Goal: Obtain resource: Download file/media

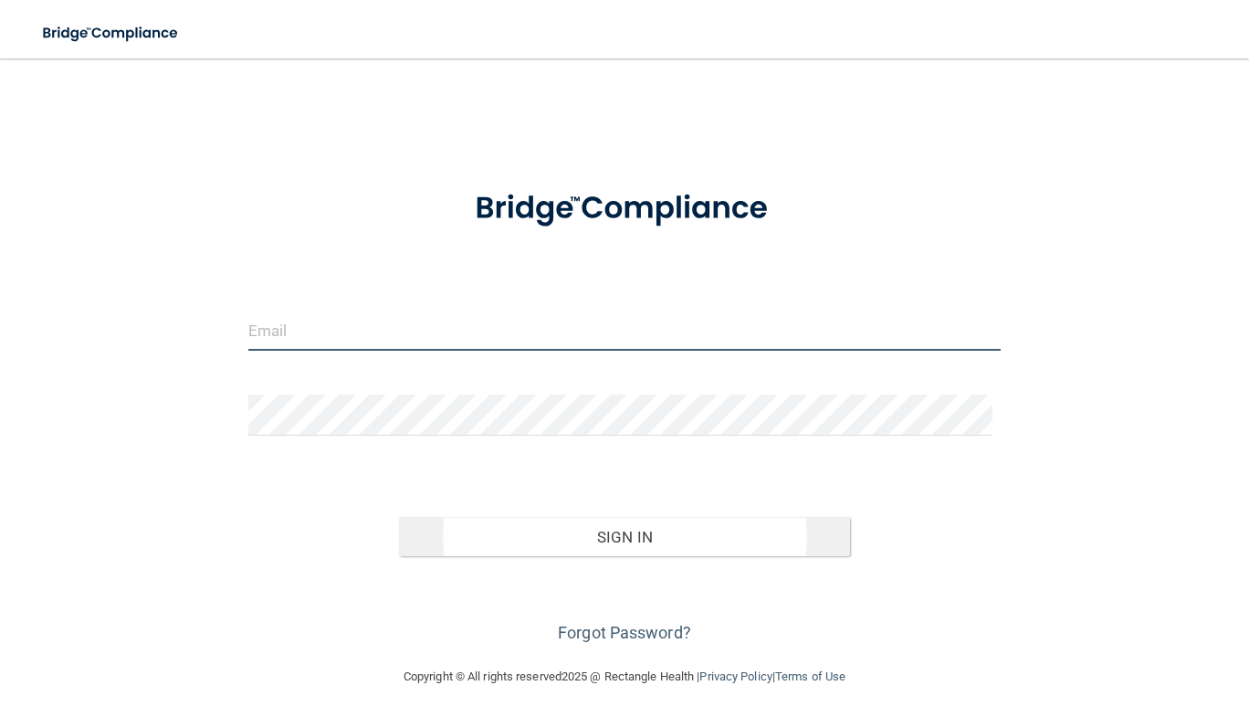
type input "[EMAIL_ADDRESS][DOMAIN_NAME]"
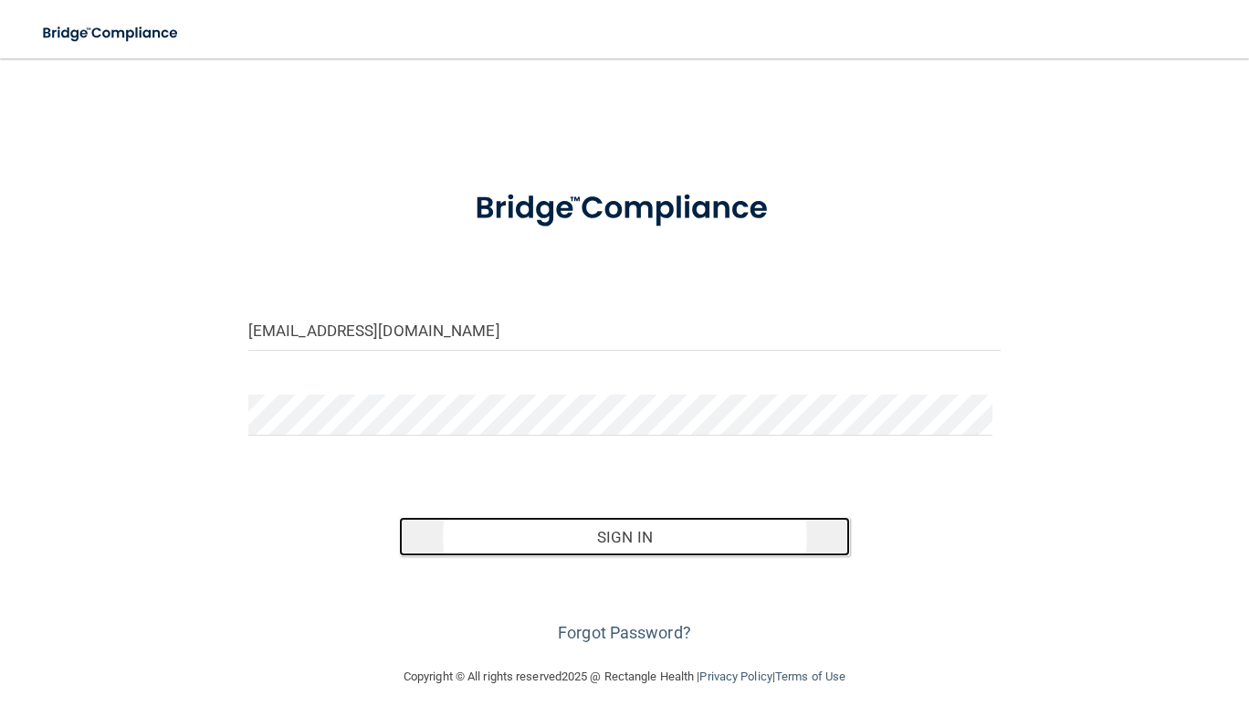
click at [594, 533] on button "Sign In" at bounding box center [625, 537] width 452 height 40
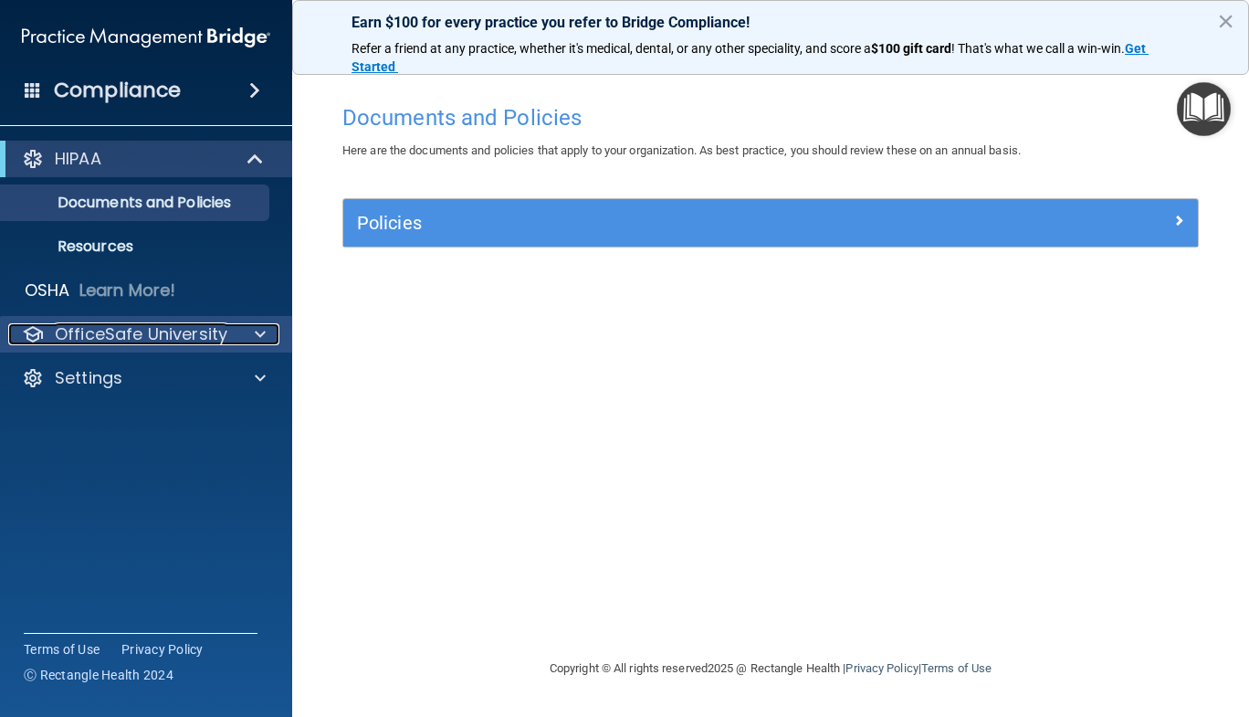
click at [256, 332] on span at bounding box center [260, 334] width 11 height 22
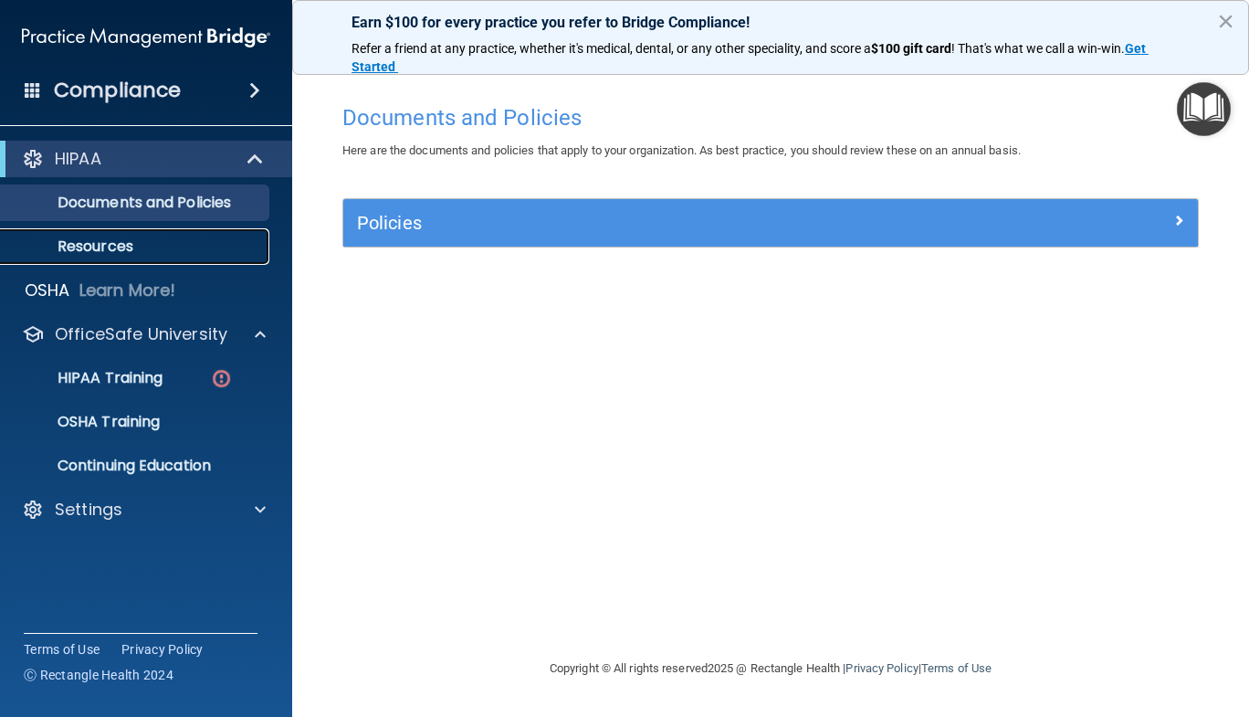
click at [155, 248] on p "Resources" at bounding box center [136, 246] width 249 height 18
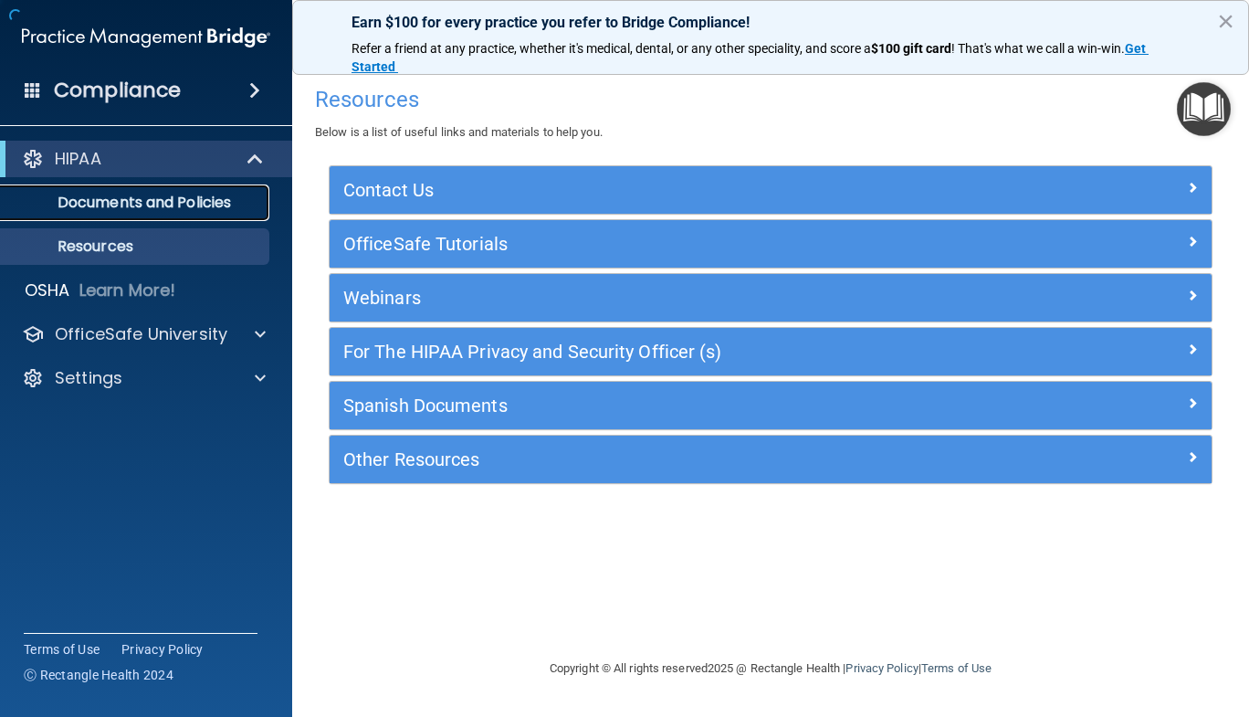
click at [172, 194] on p "Documents and Policies" at bounding box center [136, 203] width 249 height 18
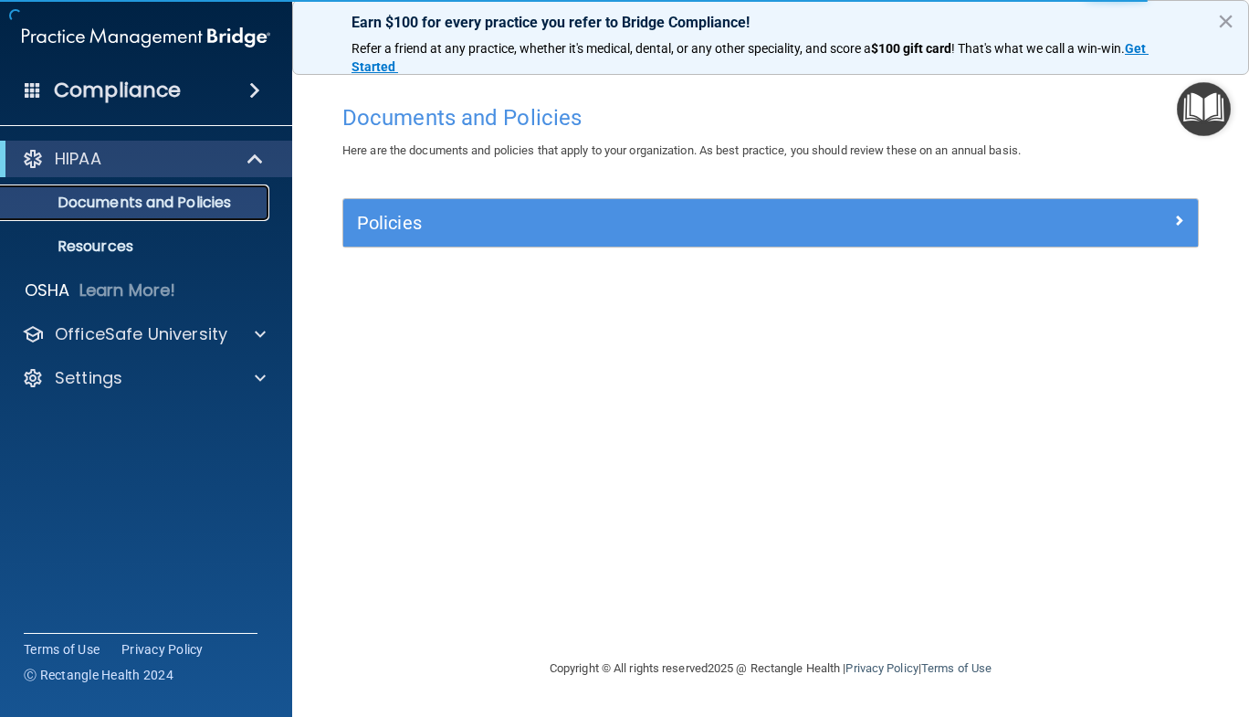
click at [177, 194] on p "Documents and Policies" at bounding box center [136, 203] width 249 height 18
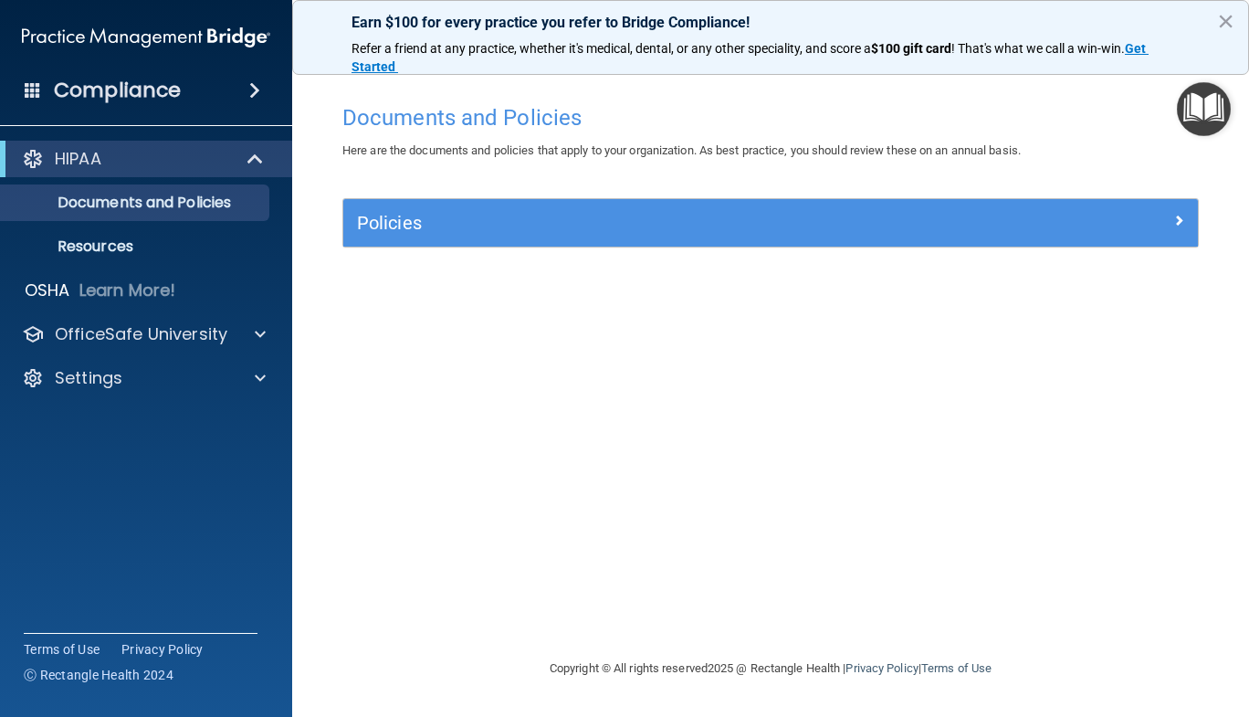
click at [249, 90] on span at bounding box center [254, 90] width 11 height 22
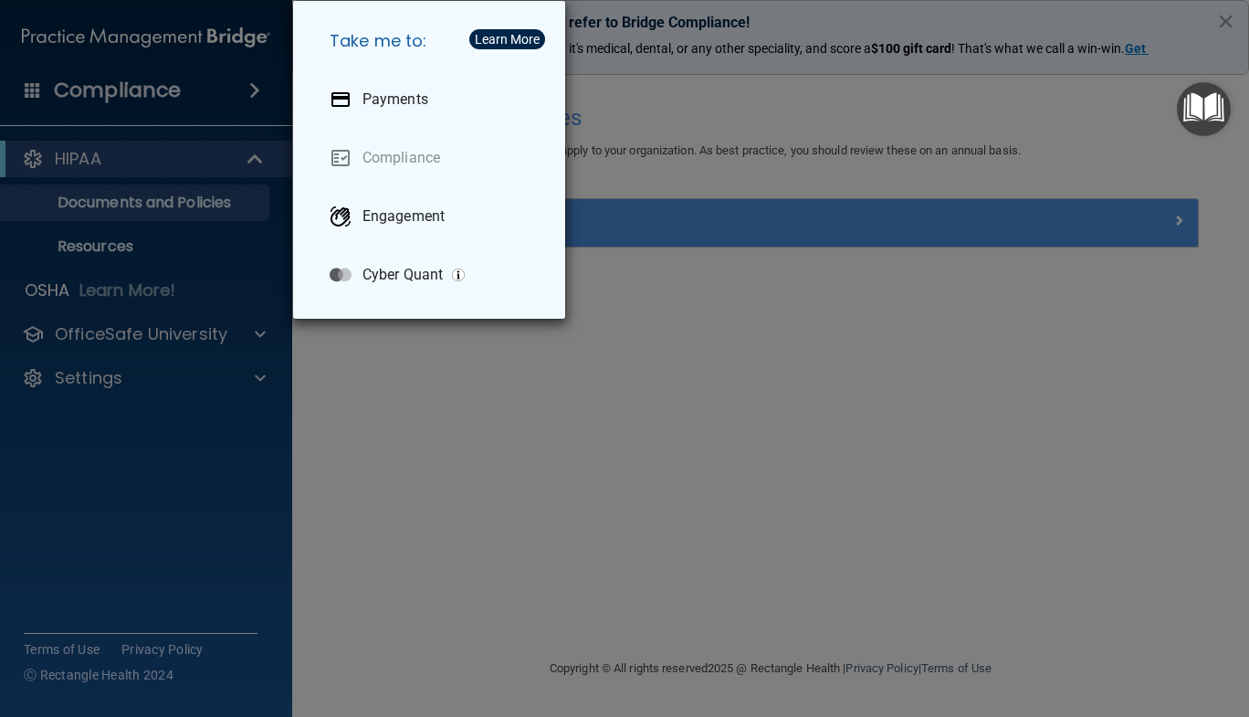
click at [261, 381] on div "Take me to: Payments Compliance Engagement Cyber Quant" at bounding box center [624, 358] width 1249 height 717
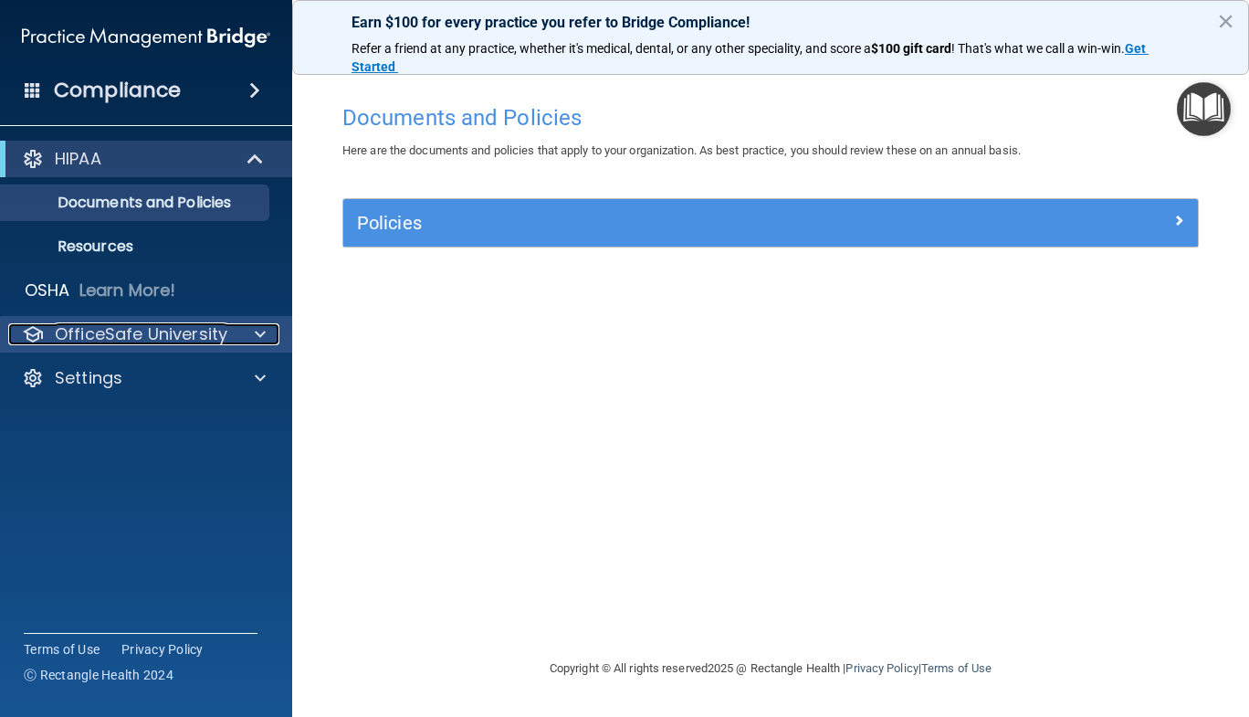
click at [267, 330] on div at bounding box center [258, 334] width 46 height 22
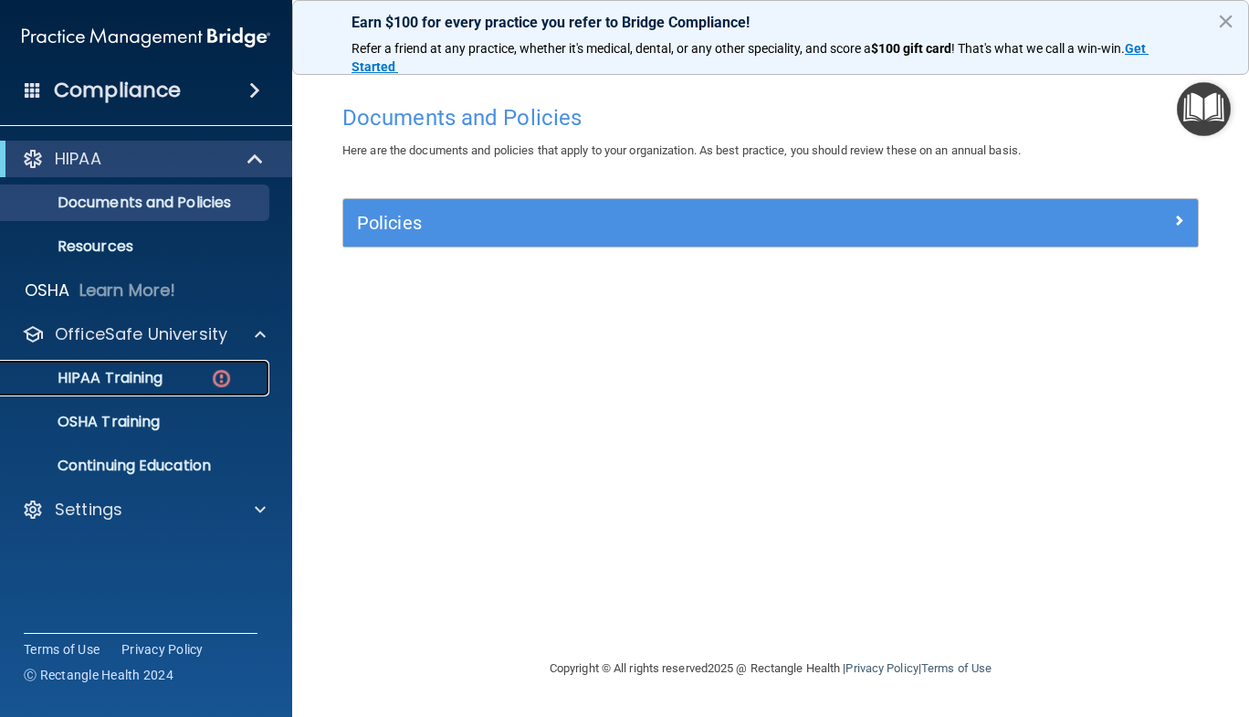
click at [136, 383] on p "HIPAA Training" at bounding box center [87, 378] width 151 height 18
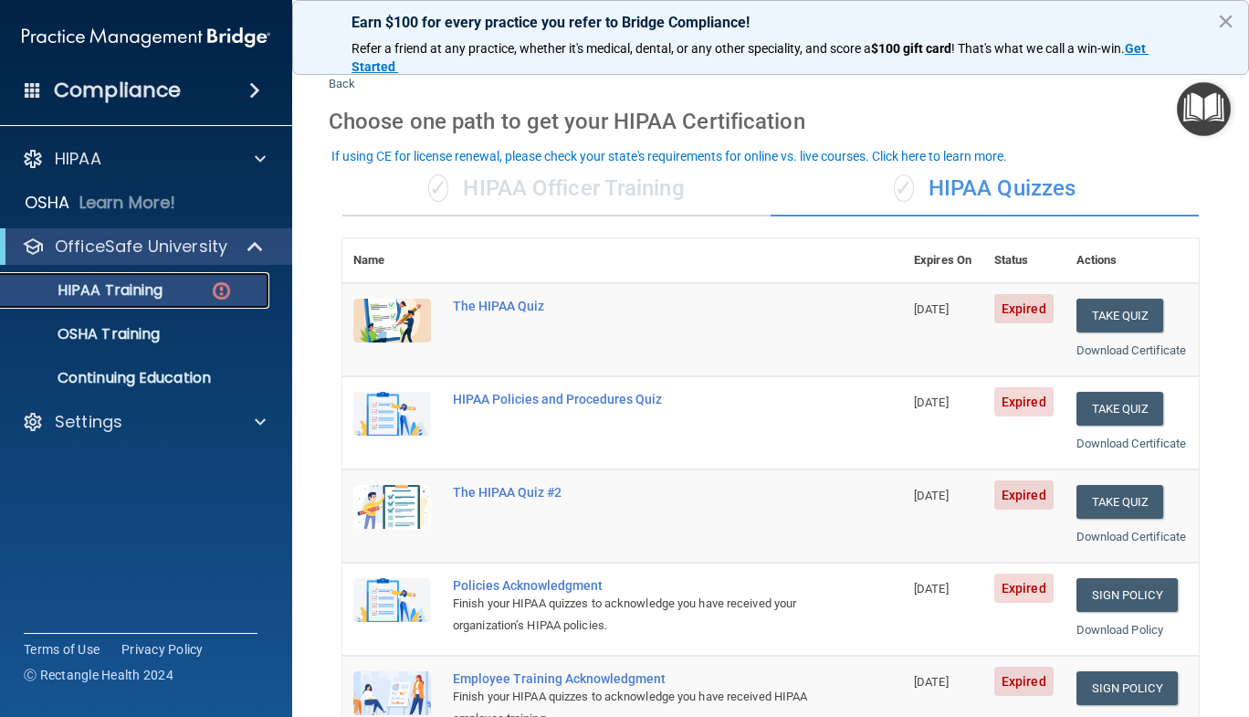
scroll to position [18, 0]
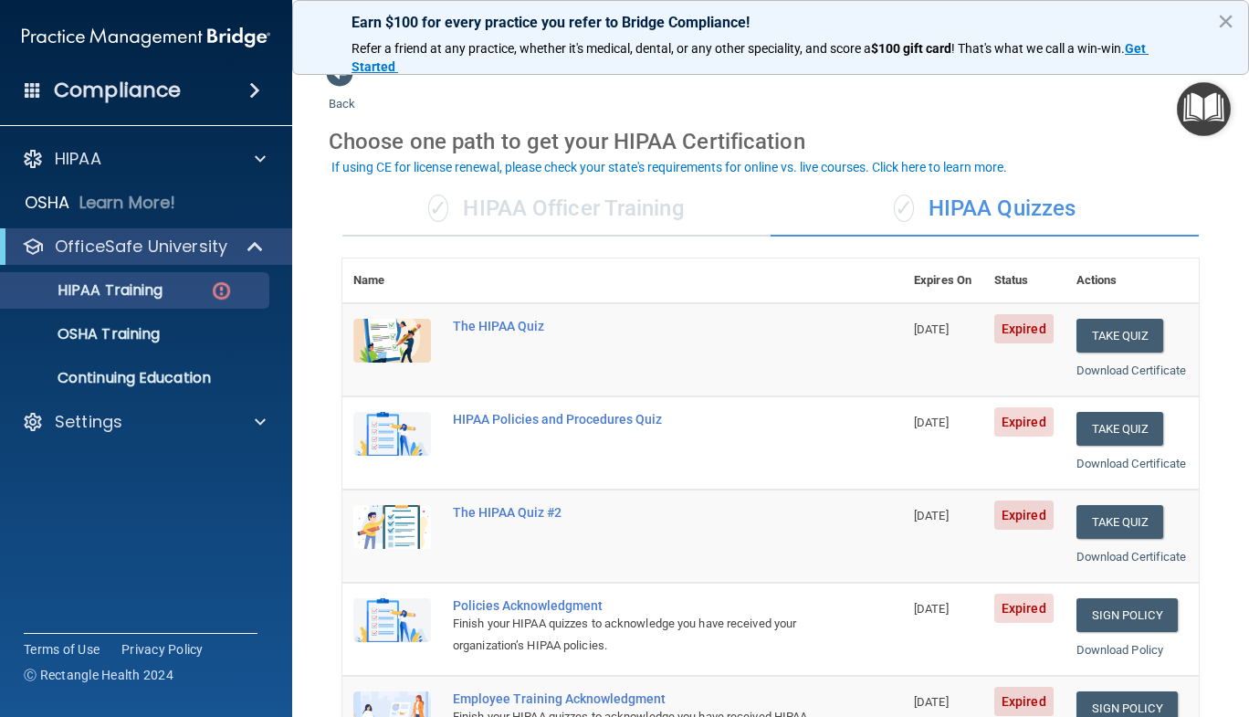
click at [603, 215] on div "✓ HIPAA Officer Training" at bounding box center [556, 209] width 428 height 55
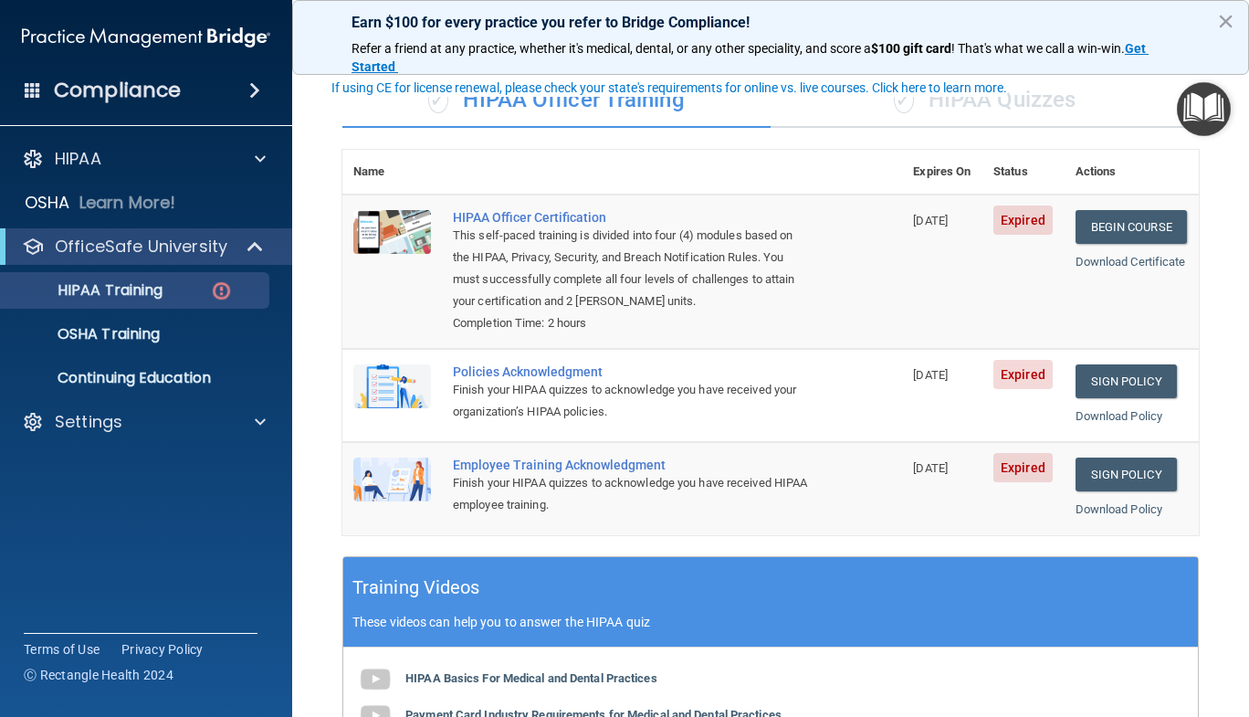
scroll to position [134, 0]
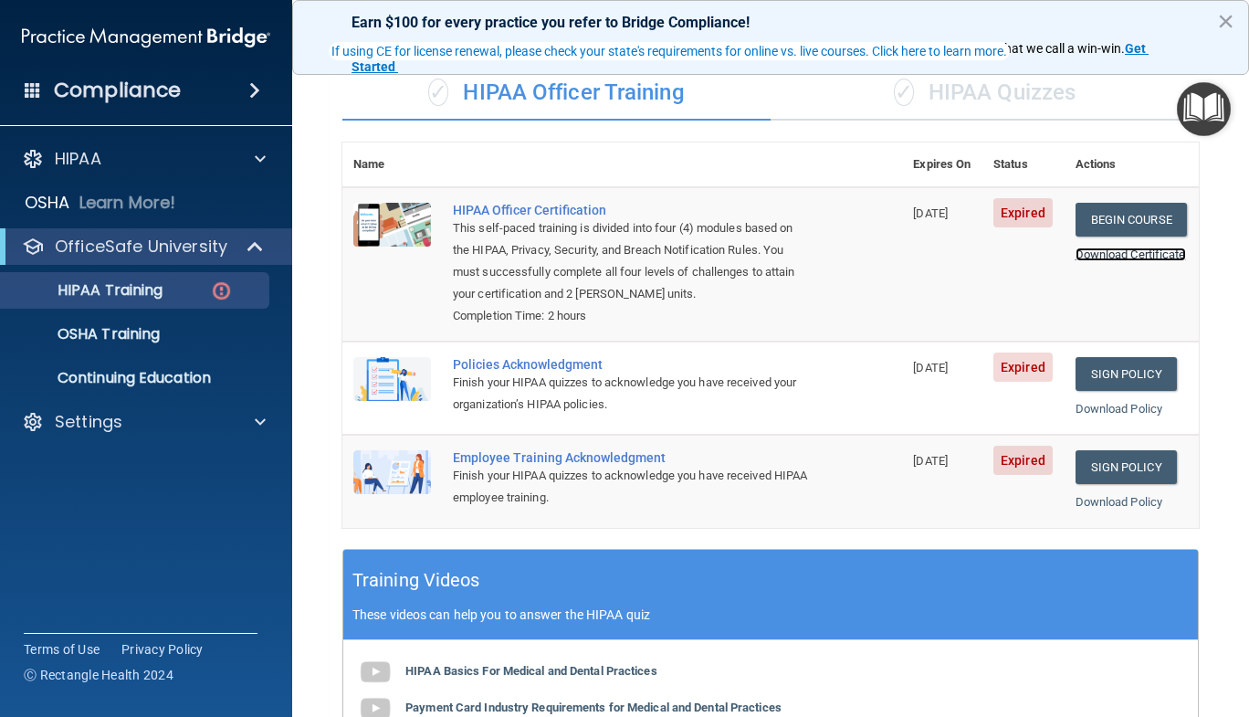
click at [1092, 256] on link "Download Certificate" at bounding box center [1130, 254] width 110 height 14
click at [1122, 412] on link "Download Policy" at bounding box center [1119, 409] width 88 height 14
click at [541, 459] on div "Employee Training Acknowledgment" at bounding box center [632, 457] width 358 height 15
click at [392, 467] on img at bounding box center [392, 472] width 78 height 44
click at [1002, 89] on div "✓ HIPAA Quizzes" at bounding box center [984, 93] width 428 height 55
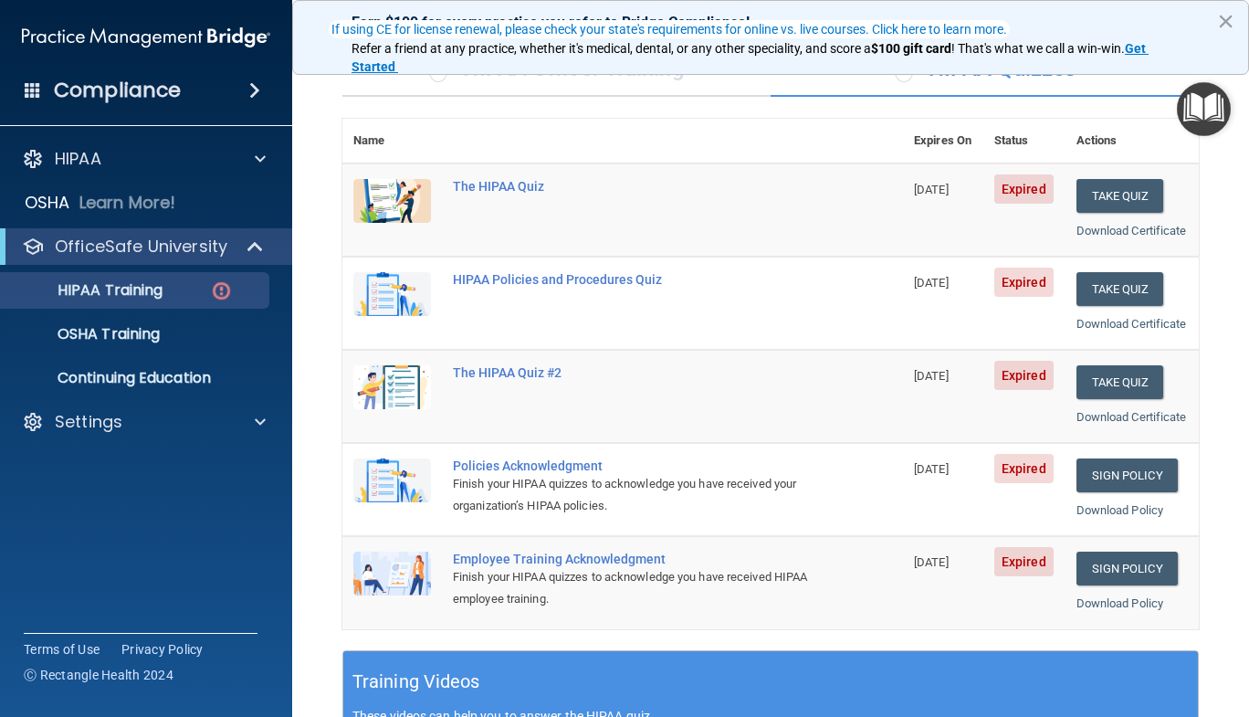
scroll to position [162, 0]
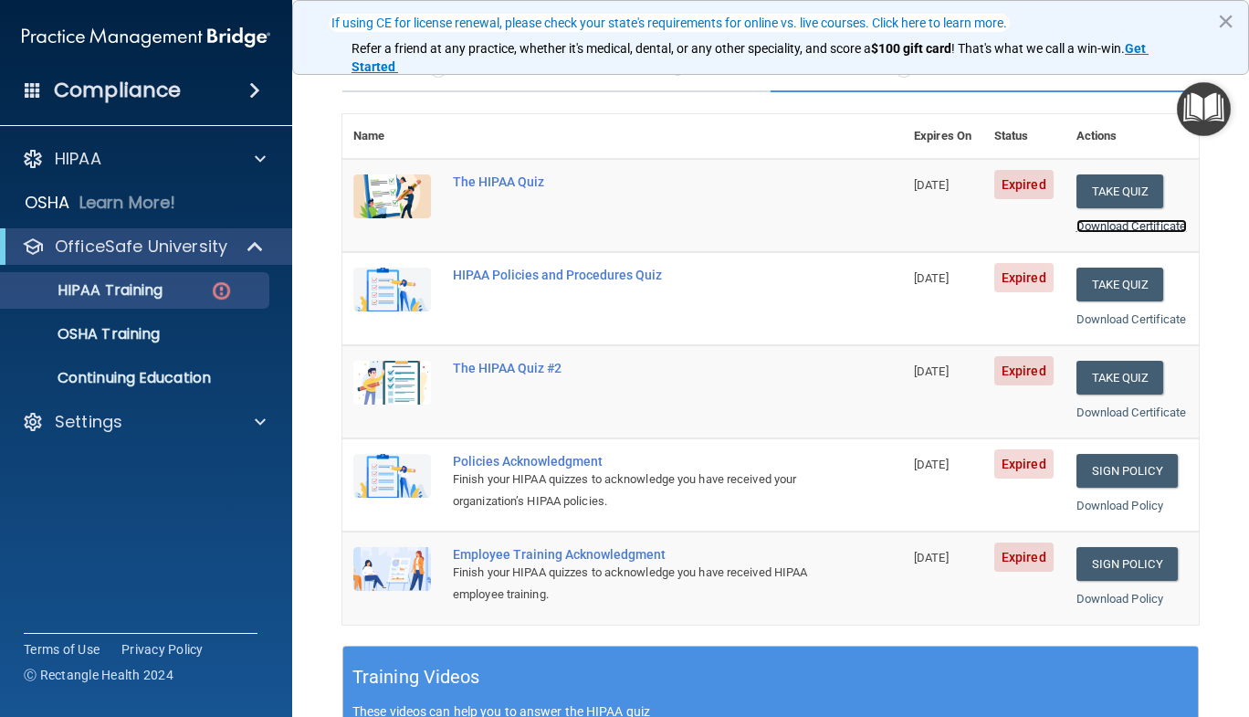
click at [1094, 233] on link "Download Certificate" at bounding box center [1131, 226] width 110 height 14
click at [124, 339] on p "OSHA Training" at bounding box center [86, 334] width 148 height 18
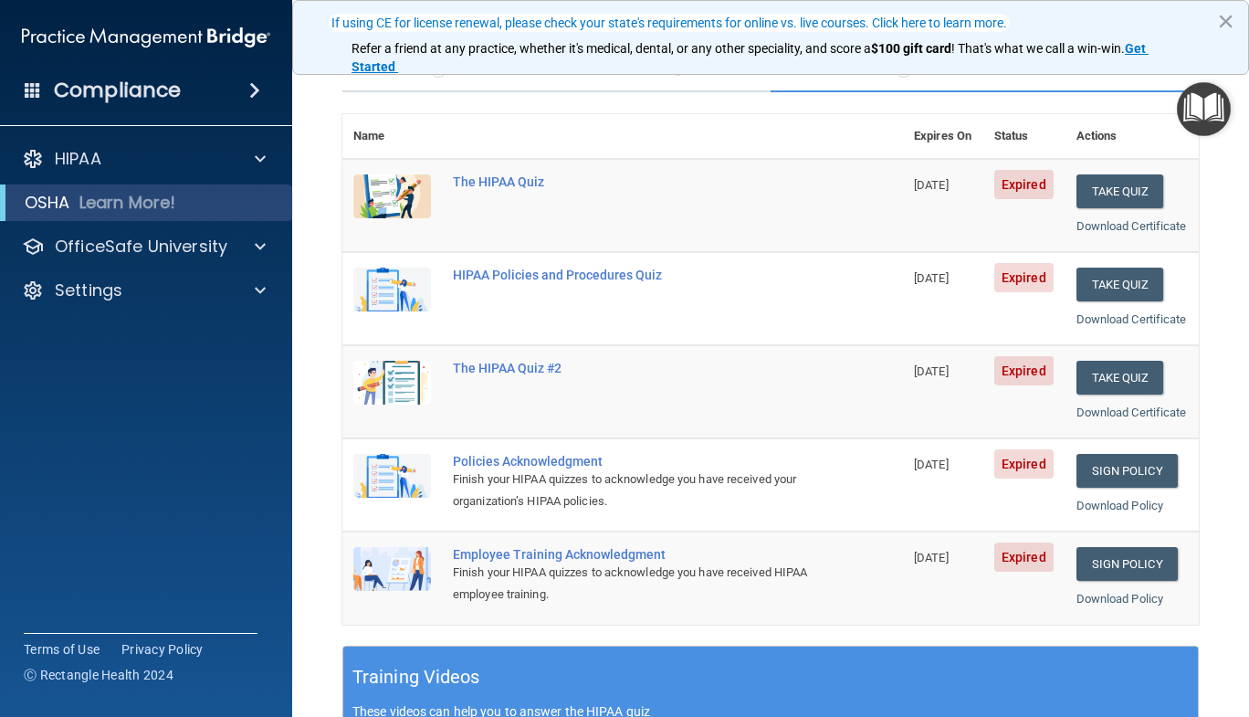
scroll to position [131, 0]
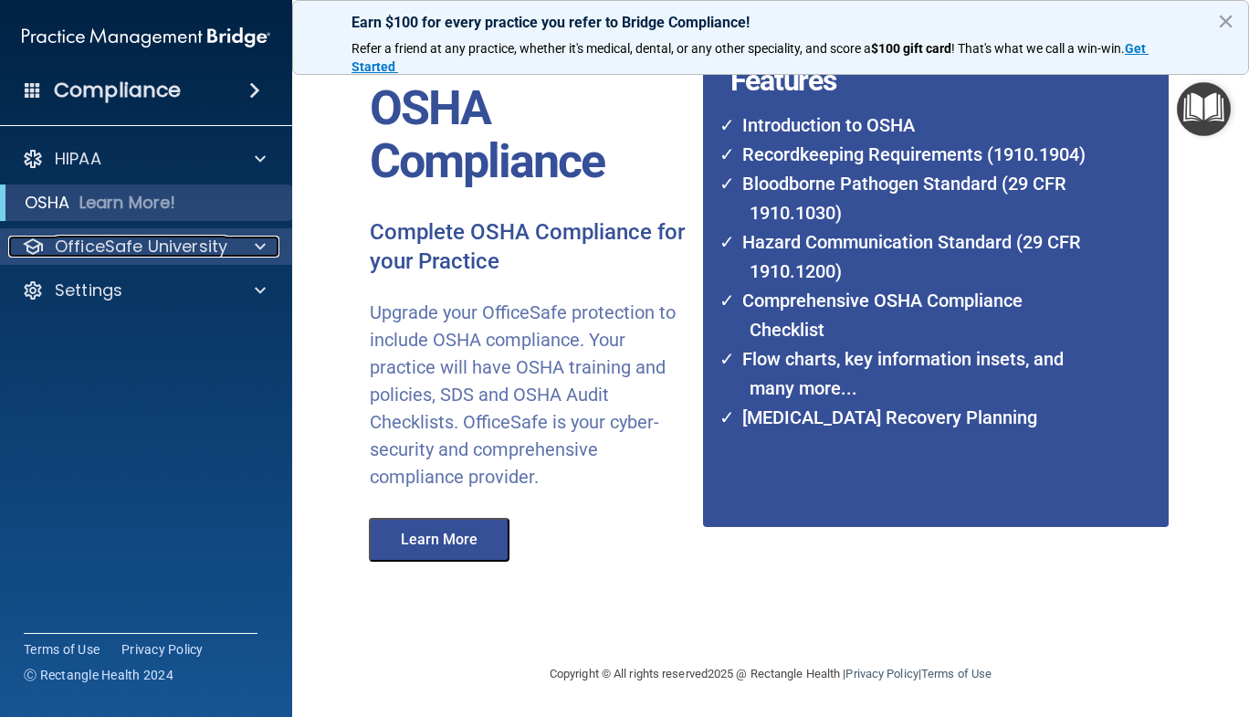
click at [173, 244] on p "OfficeSafe University" at bounding box center [141, 246] width 173 height 22
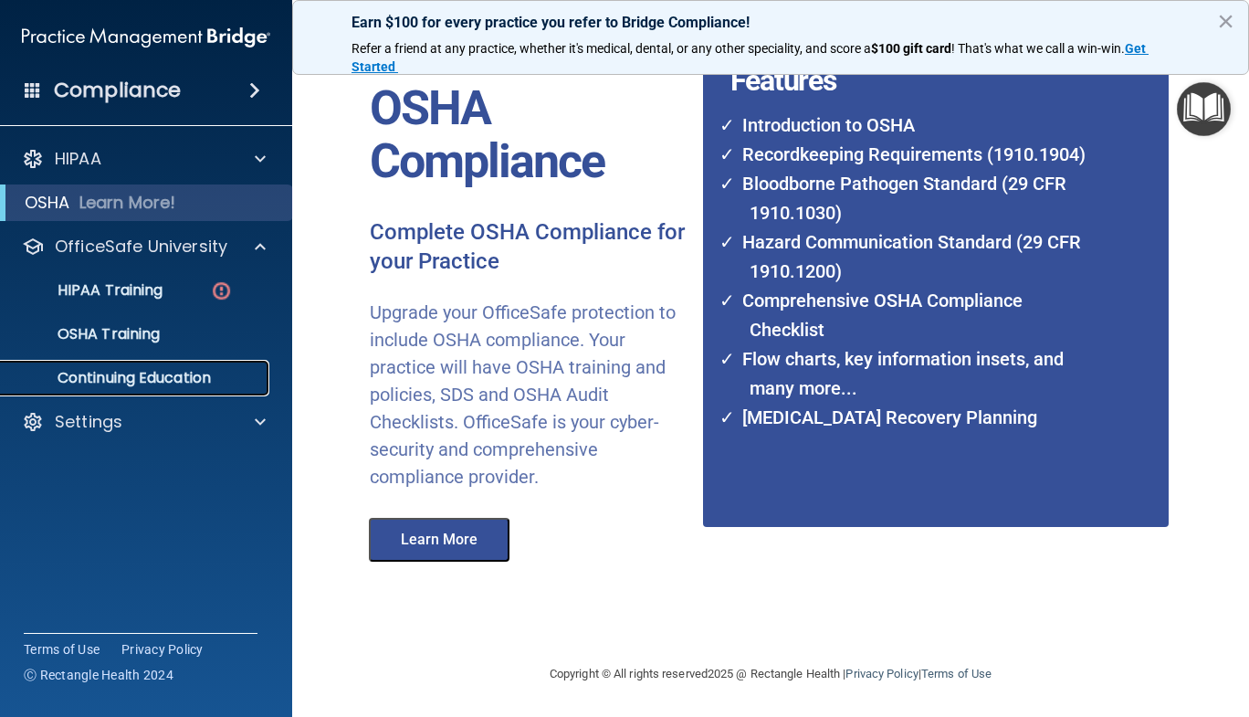
click at [143, 379] on p "Continuing Education" at bounding box center [136, 378] width 249 height 18
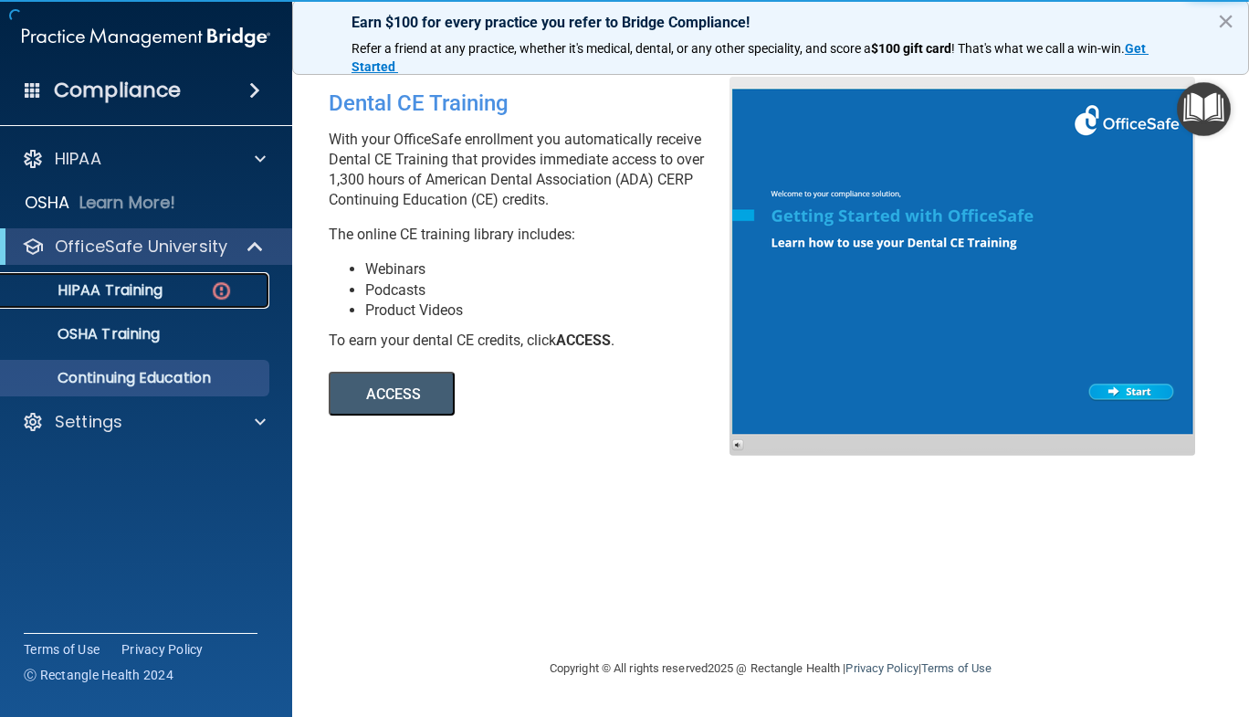
click at [216, 291] on img at bounding box center [221, 290] width 23 height 23
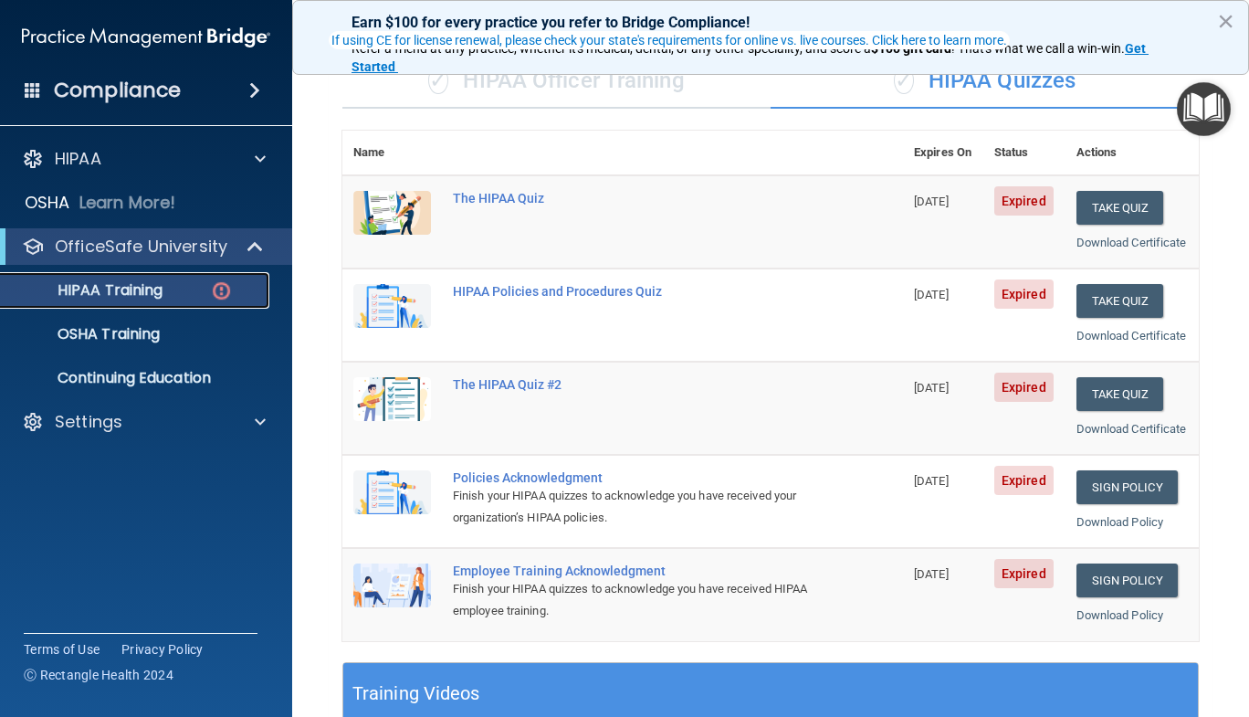
scroll to position [147, 0]
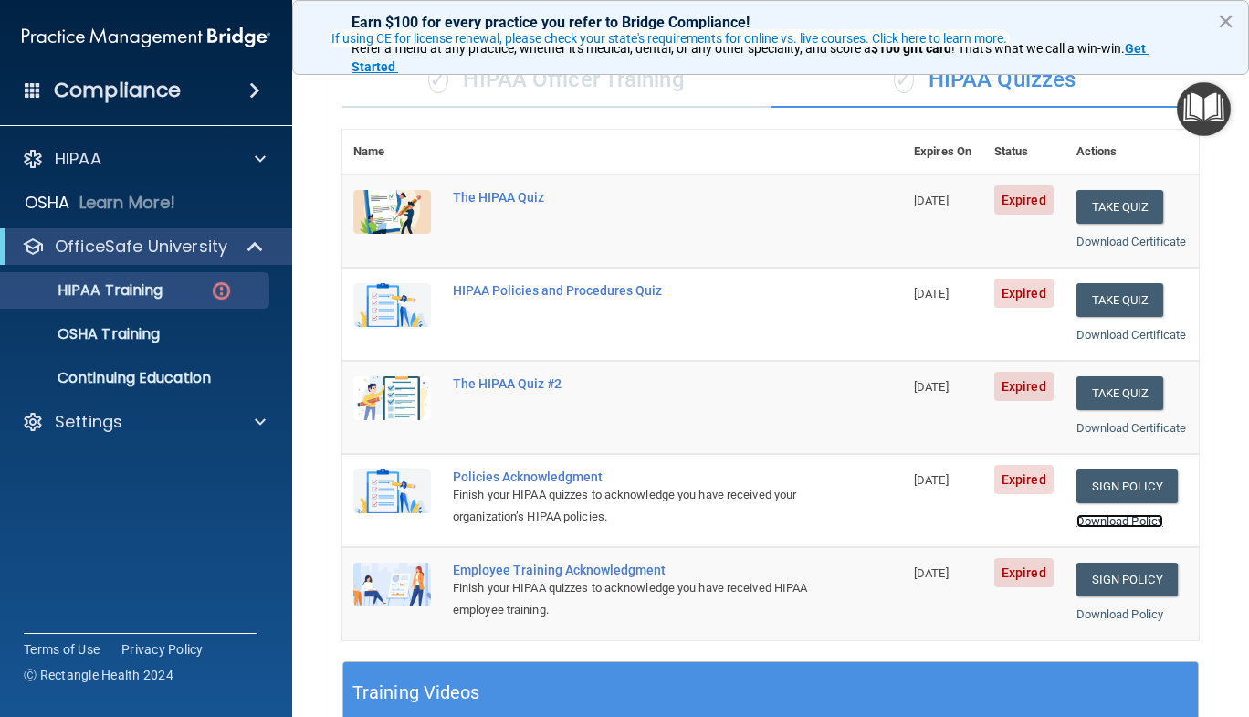
click at [1094, 528] on link "Download Policy" at bounding box center [1120, 521] width 88 height 14
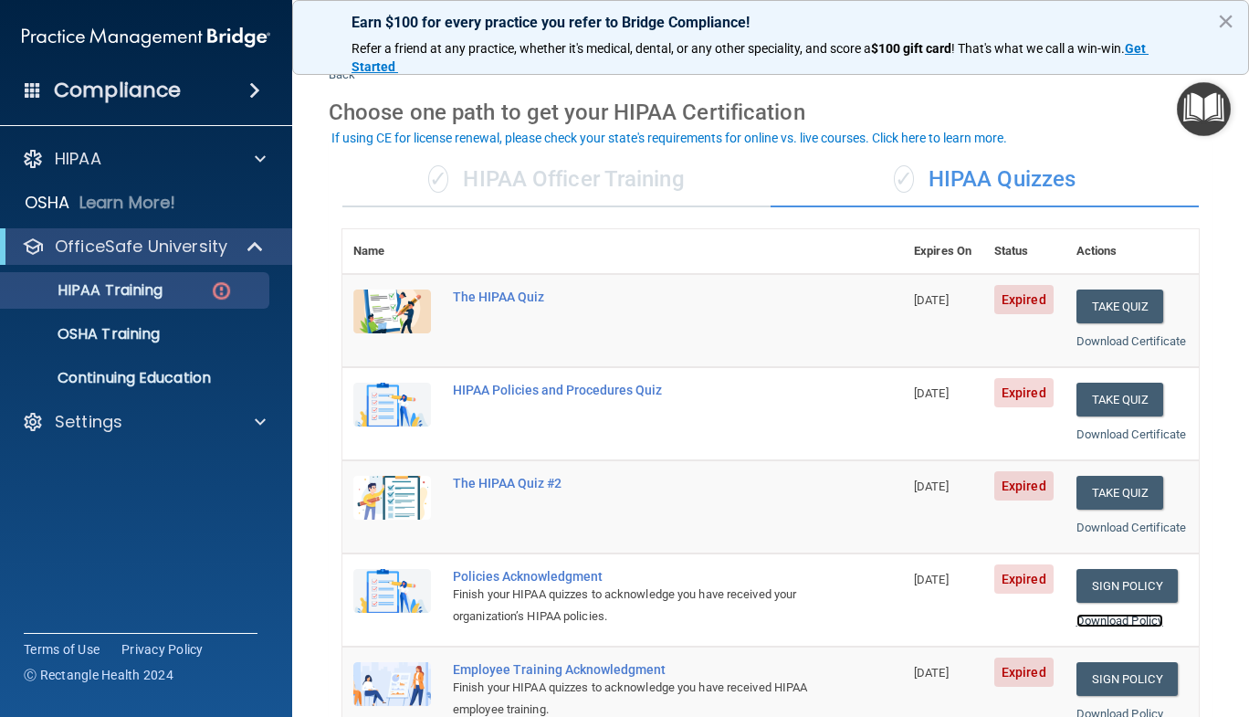
scroll to position [0, 0]
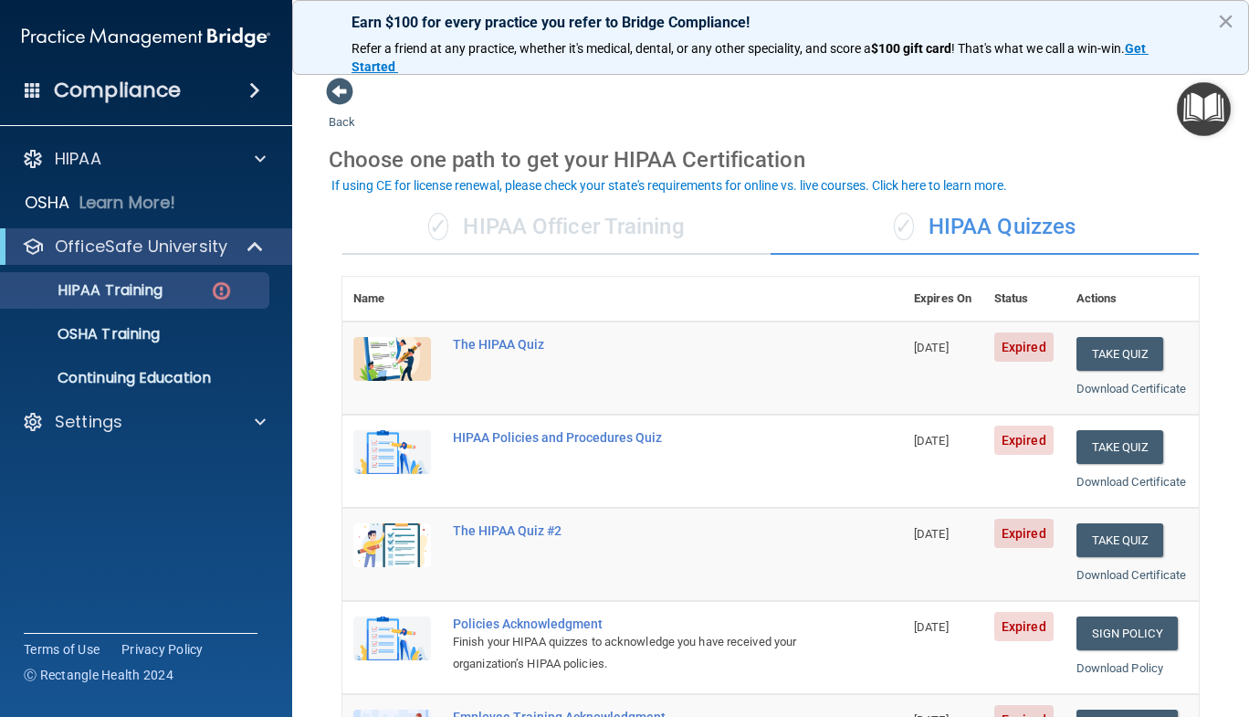
click at [667, 219] on div "✓ HIPAA Officer Training" at bounding box center [556, 227] width 428 height 55
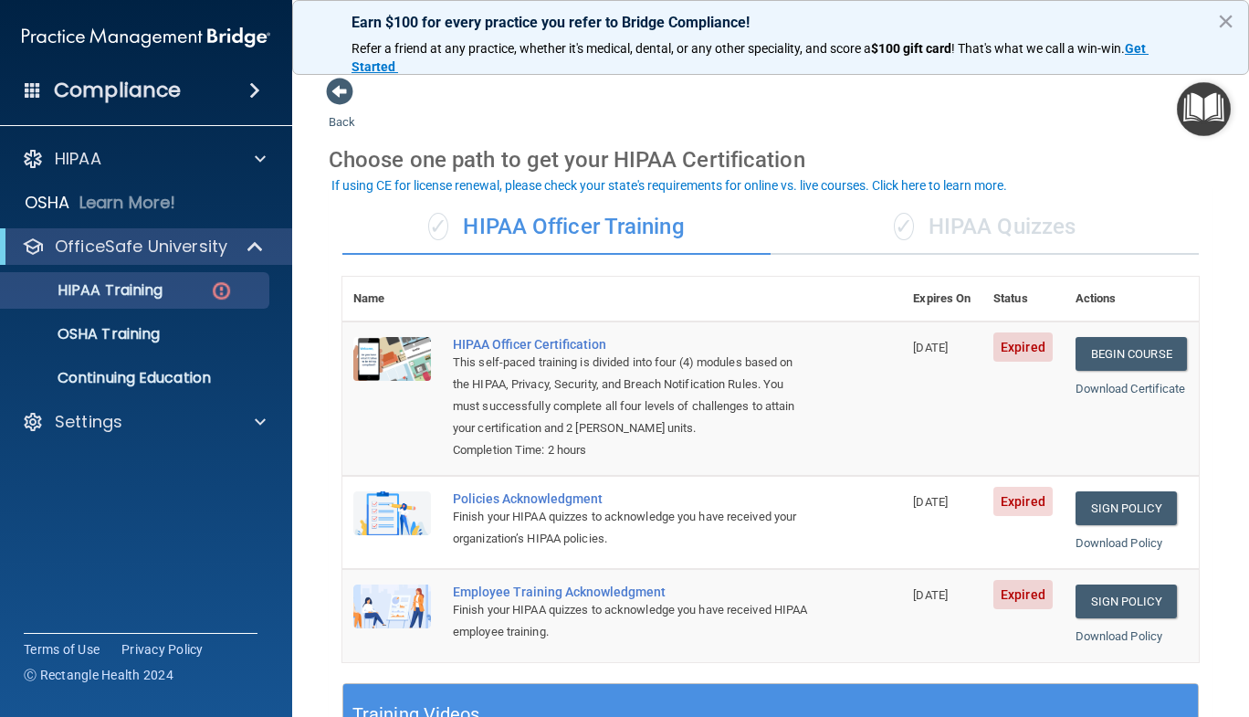
click at [1027, 230] on div "✓ HIPAA Quizzes" at bounding box center [984, 227] width 428 height 55
